Goal: Task Accomplishment & Management: Complete application form

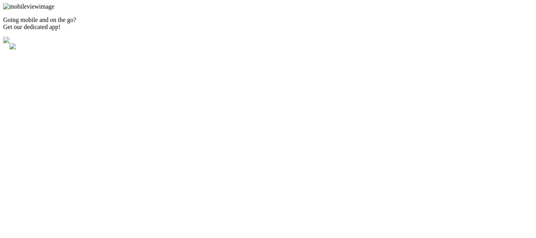
type input "[PERSON_NAME][EMAIL_ADDRESS][PERSON_NAME][DOMAIN_NAME]"
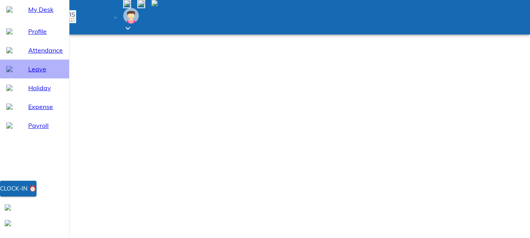
click at [28, 74] on span "Leave" at bounding box center [45, 68] width 35 height 9
select select "8"
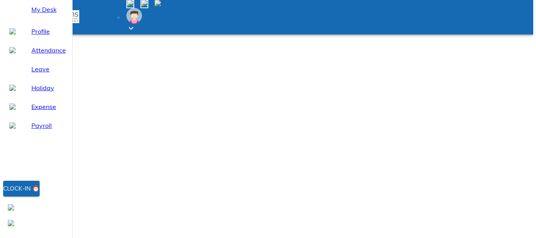
scroll to position [16, 0]
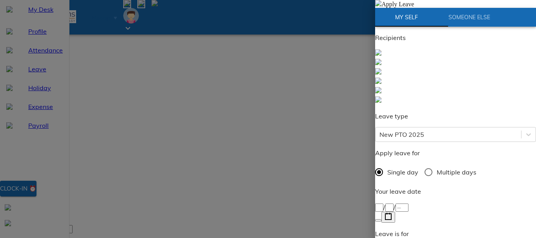
click at [388, 203] on div "/ /" at bounding box center [455, 207] width 161 height 9
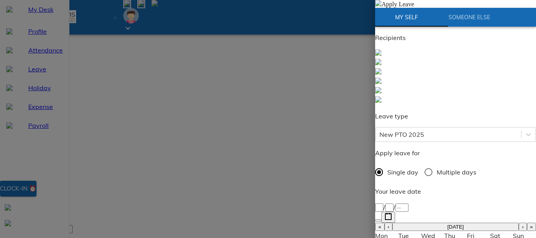
click at [519, 223] on button "›" at bounding box center [523, 227] width 8 height 8
type input "[DATE]"
type input "1"
type input "9"
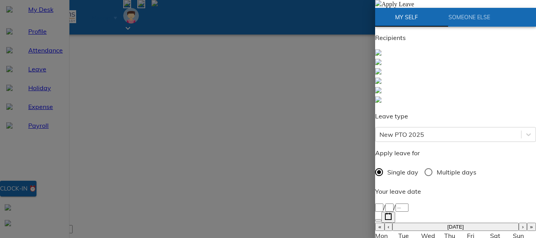
type input "2025"
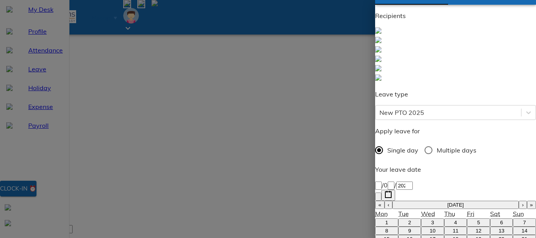
scroll to position [39, 0]
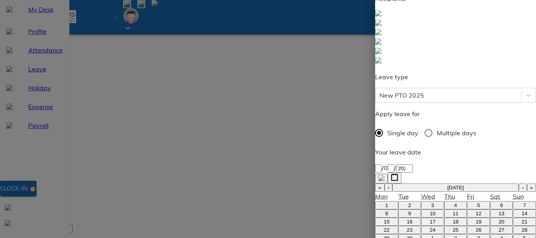
type textarea "M"
type textarea "x"
type textarea "Ma"
type textarea "x"
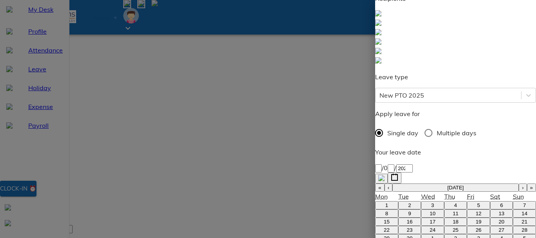
type textarea "Mah"
type textarea "x"
type textarea "Maha"
type textarea "x"
type textarea "Mahal"
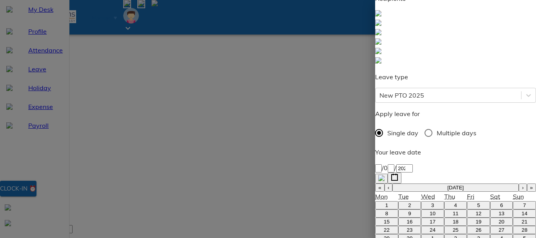
type textarea "x"
type textarea "Mahala"
type textarea "x"
type textarea "Mahalax"
type textarea "x"
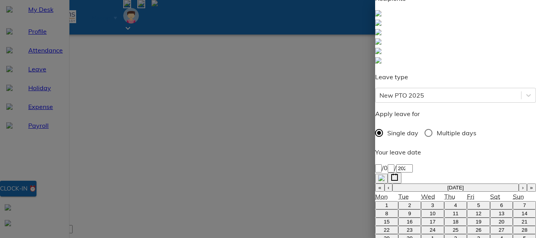
type textarea "Mahalaxm"
type textarea "x"
type textarea "[PERSON_NAME]"
type textarea "x"
type textarea "[PERSON_NAME]"
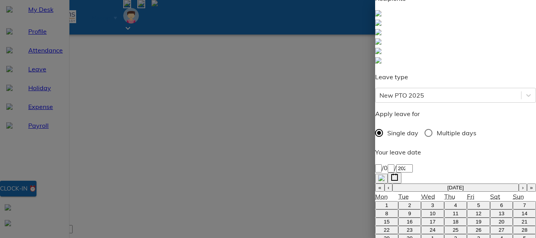
type textarea "x"
type textarea "[PERSON_NAME] P"
type textarea "x"
type textarea "[PERSON_NAME] Pu"
type textarea "x"
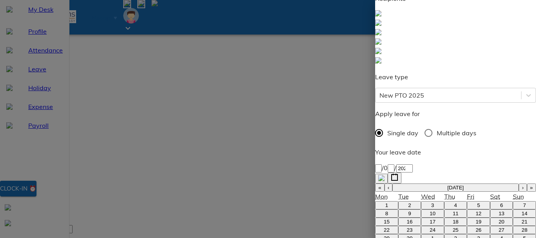
type textarea "[PERSON_NAME] Puj"
type textarea "x"
type textarea "[PERSON_NAME] Puja"
type textarea "x"
type textarea "[PERSON_NAME] Puja"
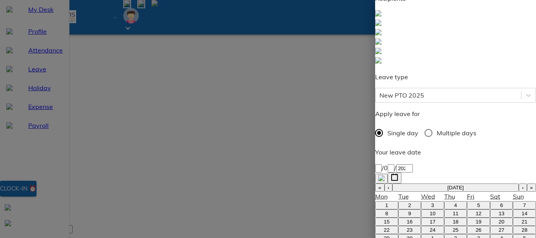
type textarea "x"
type textarea "[PERSON_NAME] Puja a"
type textarea "x"
type textarea "[PERSON_NAME] Puja at"
type textarea "x"
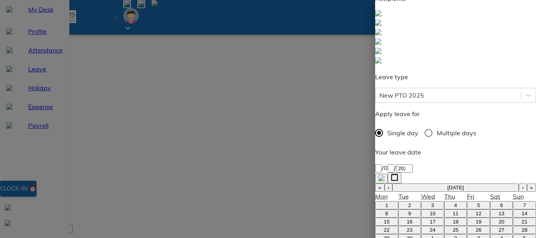
type textarea "[PERSON_NAME] Puja at"
type textarea "x"
type textarea "[PERSON_NAME] Puja at h"
type textarea "x"
type textarea "[PERSON_NAME] Puja at ho"
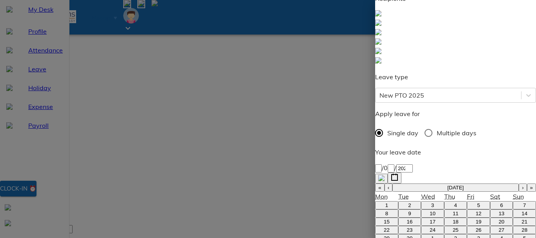
type textarea "x"
type textarea "[PERSON_NAME] Puja at hom"
type textarea "x"
type textarea "[PERSON_NAME] Puja at home"
type textarea "x"
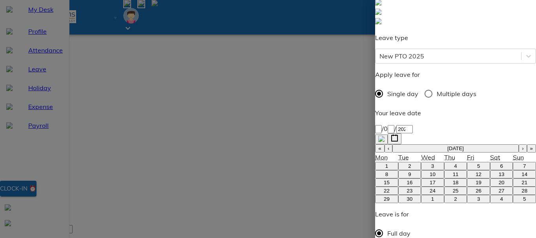
scroll to position [78, 0]
paste textarea "I would like to request leave on [date] as I will be performing [PERSON_NAME] P…"
type textarea "I would like to request leave on [date] as I will be performing [PERSON_NAME] P…"
type textarea "x"
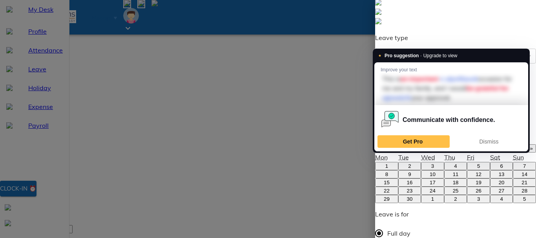
scroll to position [41, 0]
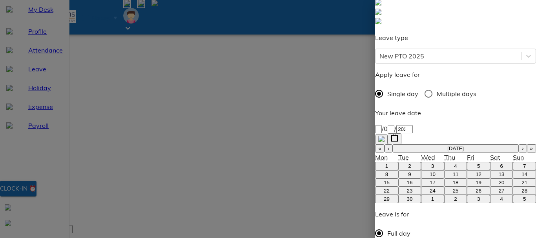
drag, startPoint x: 465, startPoint y: 141, endPoint x: 479, endPoint y: 142, distance: 14.1
type textarea "I would like to request leave on 1 as I will be performing [PERSON_NAME] Puja a…"
type textarea "x"
type textarea "I would like to request leave on 1s as I will be performing [PERSON_NAME] Puja …"
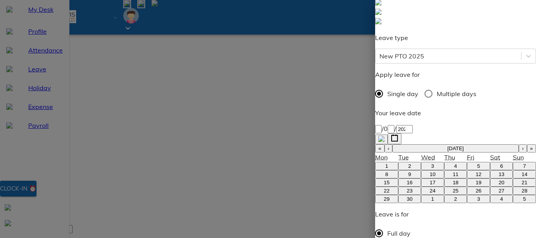
type textarea "x"
type textarea "I would like to request leave on 1st as I will be performing [PERSON_NAME] Puja…"
type textarea "x"
type textarea "I would like to request leave on 1st as I will be performing [PERSON_NAME] Puja…"
type textarea "x"
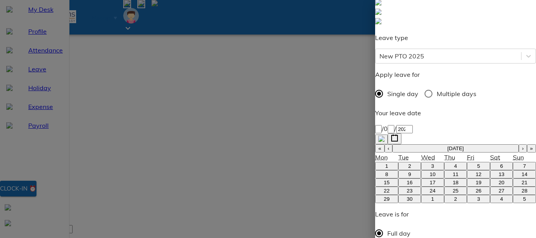
type textarea "I would like to request leave on 1st S as I will be performing [PERSON_NAME] Pu…"
type textarea "x"
type textarea "I would like to request leave on 1st Sp as I will be performing [PERSON_NAME] P…"
type textarea "x"
type textarea "I would like to request leave on 1st Spe as I will be performing [PERSON_NAME] …"
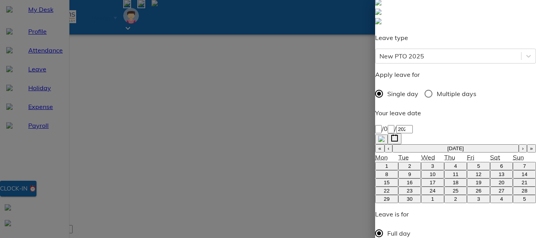
type textarea "x"
type textarea "I would like to request leave on 1st Sp as I will be performing [PERSON_NAME] P…"
type textarea "x"
type textarea "I would like to request leave on 1st S as I will be performing [PERSON_NAME] Pu…"
type textarea "x"
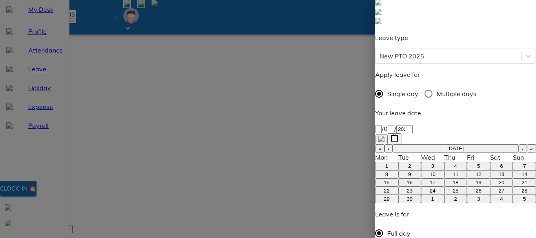
type textarea "I would like to request leave on 1st Ss as I will be performing [PERSON_NAME] P…"
type textarea "x"
type textarea "I would like to request leave on 1st Sse as I will be performing [PERSON_NAME] …"
type textarea "x"
type textarea "I would like to request leave on 1st Ss as I will be performing [PERSON_NAME] P…"
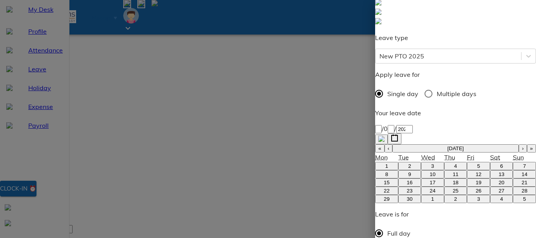
type textarea "x"
type textarea "I would like to request leave on 1st S as I will be performing [PERSON_NAME] Pu…"
type textarea "x"
type textarea "I would like to request leave on 1st Se as I will be performing [PERSON_NAME] P…"
type textarea "x"
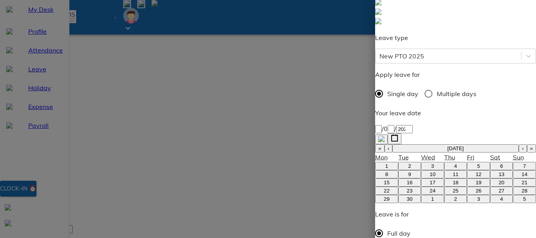
type textarea "I would like to request leave on [DATE] as I will be performing [PERSON_NAME] P…"
type textarea "x"
type textarea "I would like to request leave on [DATE] as I will be performing [PERSON_NAME] P…"
type textarea "x"
type textarea "I would like to request leave on [DATE] 2 as I will be performing [PERSON_NAME]…"
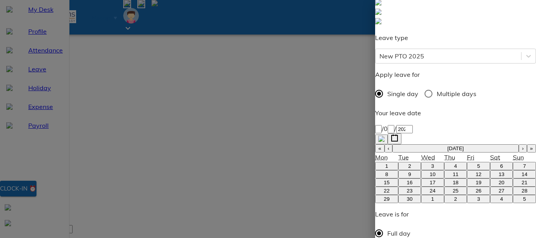
type textarea "x"
type textarea "I would like to request leave on [DATE] as I will be performing [PERSON_NAME] P…"
type textarea "x"
type textarea "I would like to request leave on [DATE] as I will be performing [PERSON_NAME] P…"
type textarea "x"
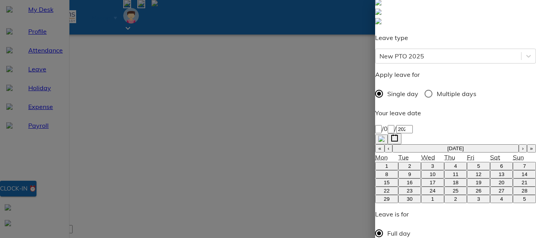
type textarea "I would like to request leave on [DATE] as I will be performing [PERSON_NAME] P…"
type textarea "x"
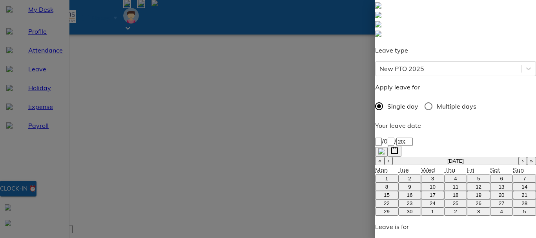
type textarea "I would like to request leave on [DATE] as I will be performingMahalaxmi Puja a…"
type textarea "x"
type textarea "I would like to request leave on [DATE] as I will be performiMahalaxmi Puja at …"
type textarea "x"
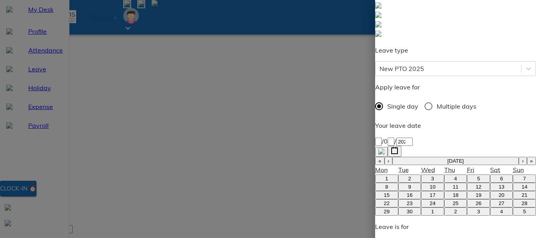
type textarea "I would like to request leave on [DATE] as I will be performMahalaxmi Puja at m…"
type textarea "x"
type textarea "I would like to request leave on [DATE] as I will be perforMahalaxmi Puja at my…"
type textarea "x"
type textarea "I would like to request leave on [DATE] as I will be perfMahalaxmi Puja at my h…"
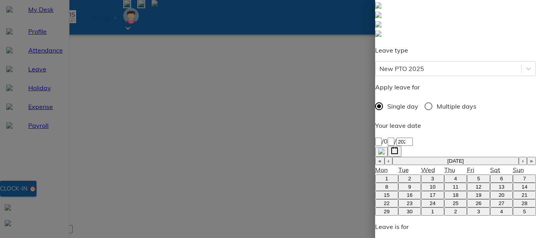
type textarea "x"
type textarea "I would like to request leave on [DATE] as I will be perMahalaxmi Puja at my ho…"
type textarea "x"
type textarea "I would like to request leave on [DATE] as I will be peMahalaxmi Puja at my hom…"
type textarea "x"
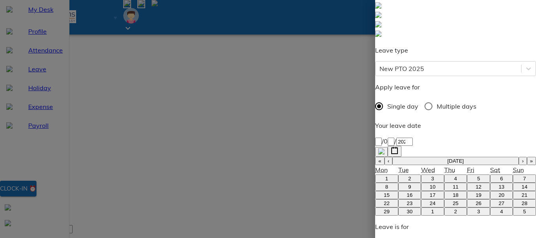
type textarea "I would like to request leave on [DATE] as I will be pMahalaxmi Puja at my home…"
type textarea "x"
type textarea "I would like to request leave on [DATE] as I will be [PERSON_NAME] Puja at my h…"
type textarea "x"
type textarea "I would like to request leave on [DATE] as I will bMahalaxmi Puja at my home. T…"
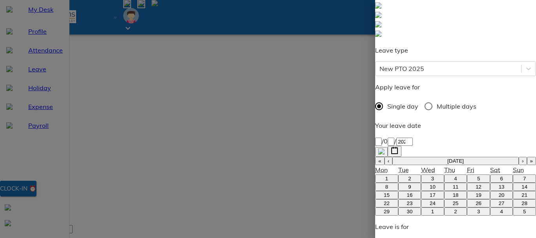
type textarea "x"
type textarea "I would like to request leave on [DATE] as I will [PERSON_NAME] Puja at my home…"
type textarea "x"
type textarea "I would like to request leave on [DATE] as I willMahalaxmi Puja at my home. Thi…"
type textarea "x"
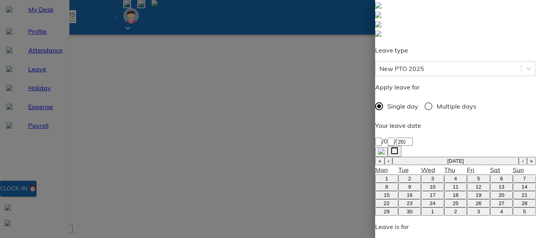
type textarea "I would like to request leave on [DATE] as I wilMahalaxmi Puja at my home. This…"
type textarea "x"
type textarea "I would like to request leave on [DATE] as I wiMahalaxmi Puja at my home. This …"
type textarea "x"
type textarea "I would like to request leave on [DATE] as I wMahalaxmi Puja at my home. This i…"
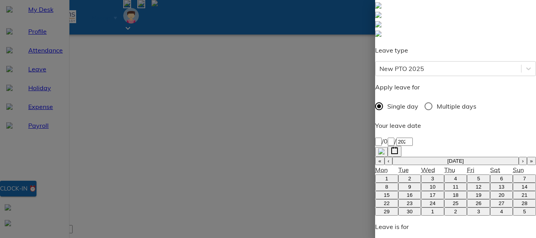
type textarea "x"
type textarea "I would like to request leave on [DATE] as I [PERSON_NAME] Puja at my home. Thi…"
type textarea "x"
type textarea "I would like to request leave on [DATE] as IMahalaxmi Puja at my home. This is …"
type textarea "x"
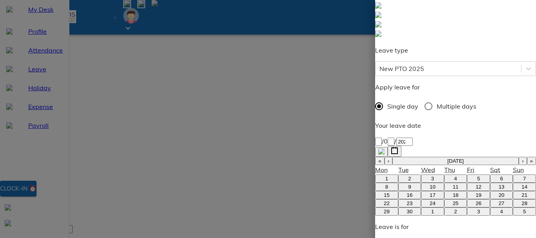
type textarea "I would like to request leave on [DATE] as [PERSON_NAME] Puja at my home. This …"
type textarea "x"
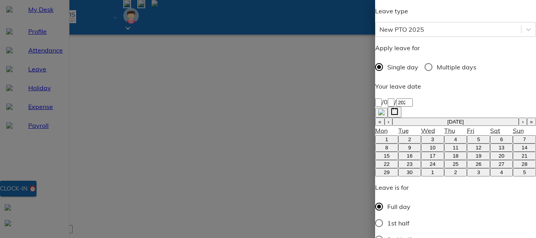
type textarea "I would like to request leave on [DATE] as [PERSON_NAME] Puja at my home. This …"
type textarea "x"
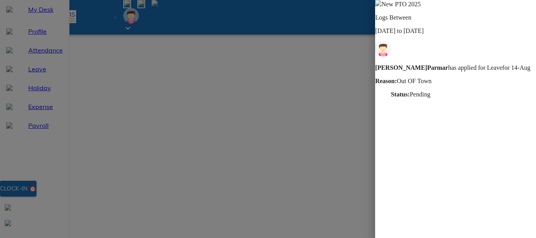
click at [381, 6] on img at bounding box center [378, 3] width 6 height 6
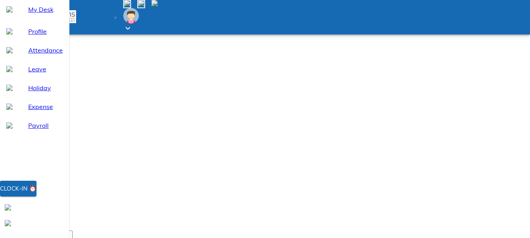
scroll to position [16, 0]
click at [73, 225] on input "search" at bounding box center [37, 229] width 69 height 8
click at [158, 6] on img at bounding box center [154, 3] width 6 height 6
click at [470, 10] on div at bounding box center [268, 119] width 536 height 238
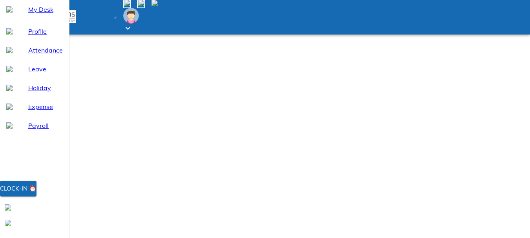
click at [158, 7] on span at bounding box center [154, 4] width 6 height 7
click at [470, 10] on div at bounding box center [268, 119] width 536 height 238
click at [133, 24] on icon at bounding box center [127, 28] width 9 height 9
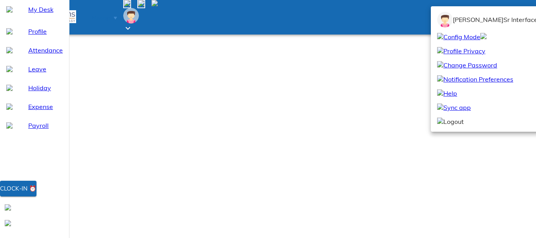
click at [458, 126] on span "Logout" at bounding box center [450, 121] width 27 height 9
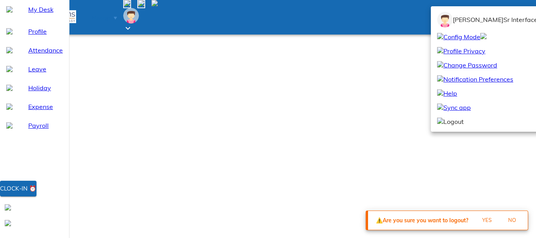
click at [481, 223] on button "Yes" at bounding box center [486, 220] width 25 height 12
